Goal: Task Accomplishment & Management: Use online tool/utility

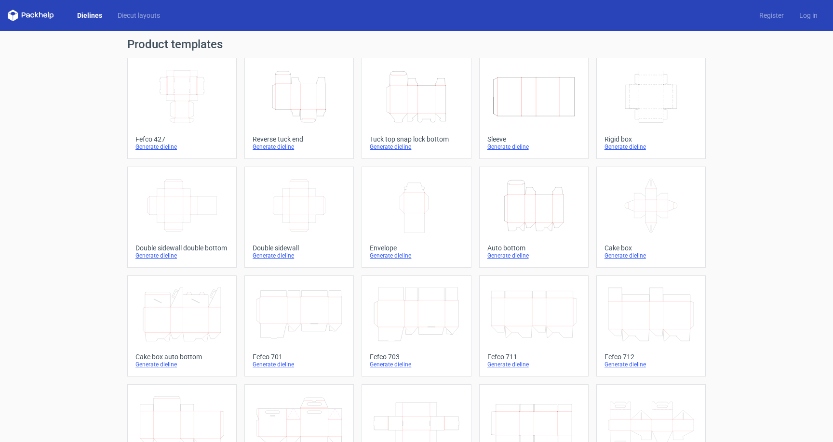
click at [515, 245] on div "Auto bottom" at bounding box center [533, 248] width 93 height 8
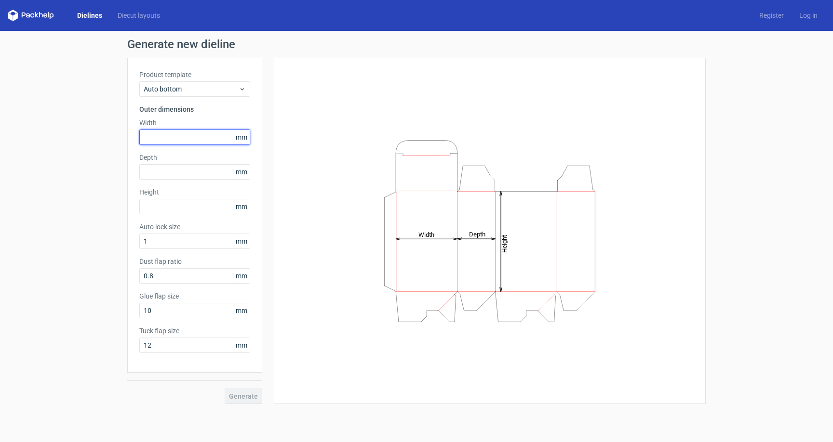
click at [189, 134] on input "text" at bounding box center [194, 137] width 111 height 15
drag, startPoint x: 159, startPoint y: 137, endPoint x: 119, endPoint y: 136, distance: 40.0
click at [119, 136] on div "Generate new dieline Product template Auto bottom Outer dimensions Width 115 mm…" at bounding box center [416, 221] width 833 height 381
type input "145"
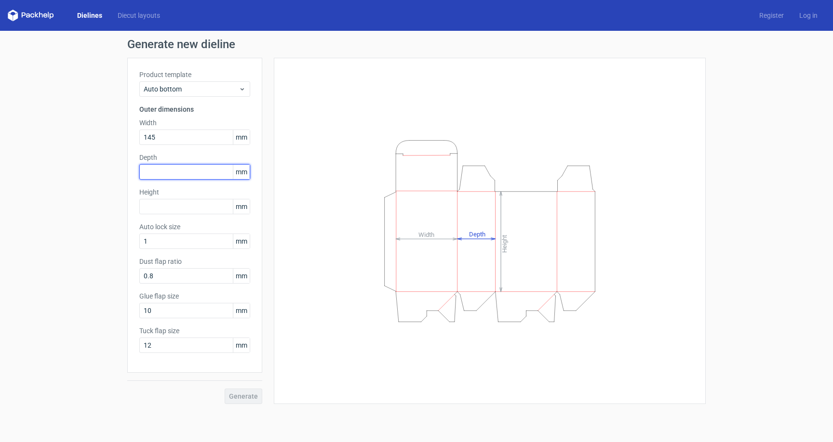
click at [162, 173] on input "text" at bounding box center [194, 171] width 111 height 15
type input "115"
click at [192, 207] on input "text" at bounding box center [194, 206] width 111 height 15
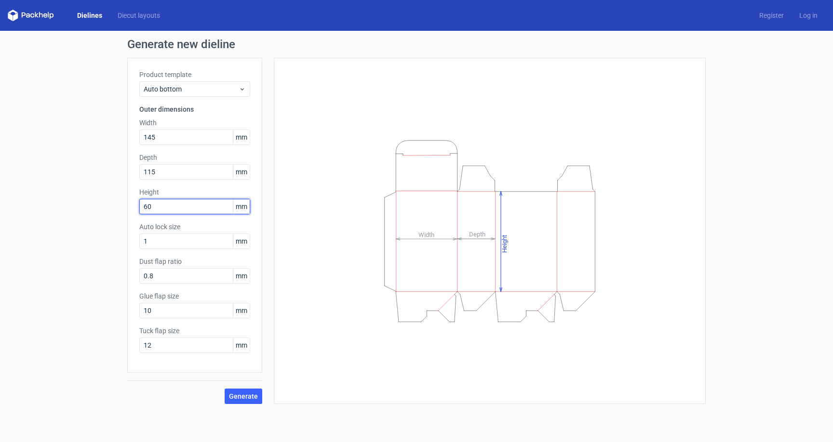
drag, startPoint x: 153, startPoint y: 204, endPoint x: 148, endPoint y: 205, distance: 4.8
click at [148, 205] on input "60" at bounding box center [194, 206] width 111 height 15
type input "65"
click at [249, 401] on button "Generate" at bounding box center [244, 396] width 38 height 15
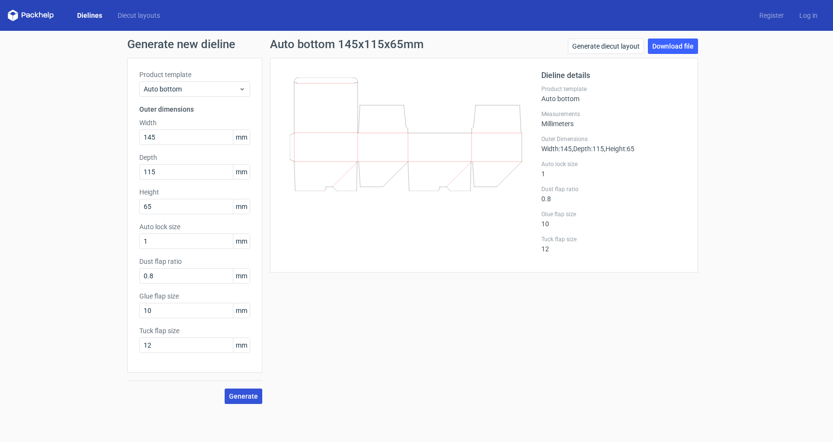
click at [252, 397] on span "Generate" at bounding box center [243, 396] width 29 height 7
click at [679, 47] on link "Download file" at bounding box center [673, 46] width 50 height 15
click at [62, 169] on div "Generate new dieline Product template Auto bottom Outer dimensions Width 145 mm…" at bounding box center [416, 221] width 833 height 381
drag, startPoint x: 159, startPoint y: 138, endPoint x: 109, endPoint y: 138, distance: 49.1
click at [109, 138] on div "Generate new dieline Product template Auto bottom Outer dimensions Width 145 mm…" at bounding box center [416, 221] width 833 height 381
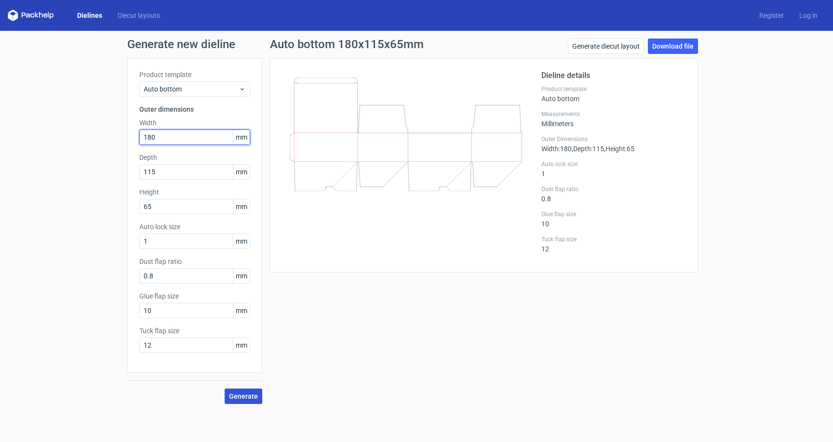
type input "180"
click at [250, 393] on span "Generate" at bounding box center [243, 396] width 29 height 7
click at [93, 260] on div "Generate new dieline Product template Auto bottom Outer dimensions Width 180 mm…" at bounding box center [416, 221] width 833 height 381
click at [253, 398] on span "Generate" at bounding box center [243, 396] width 29 height 7
click at [77, 288] on div "Generate new dieline Product template Auto bottom Outer dimensions Width 180 mm…" at bounding box center [416, 221] width 833 height 381
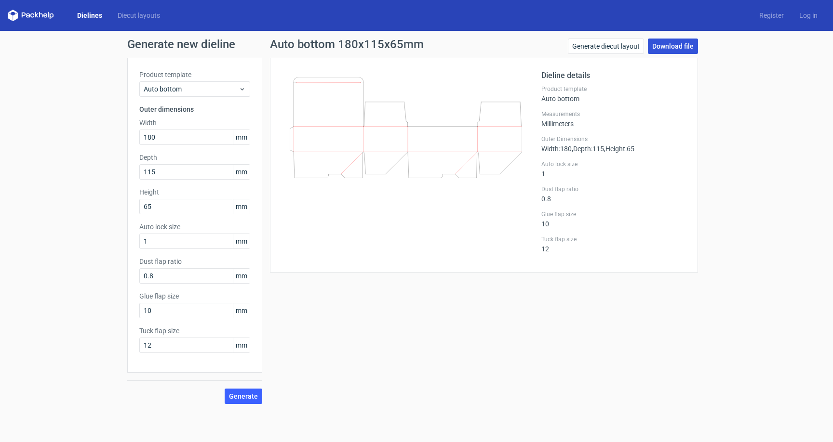
click at [662, 44] on link "Download file" at bounding box center [673, 46] width 50 height 15
